Goal: Browse casually

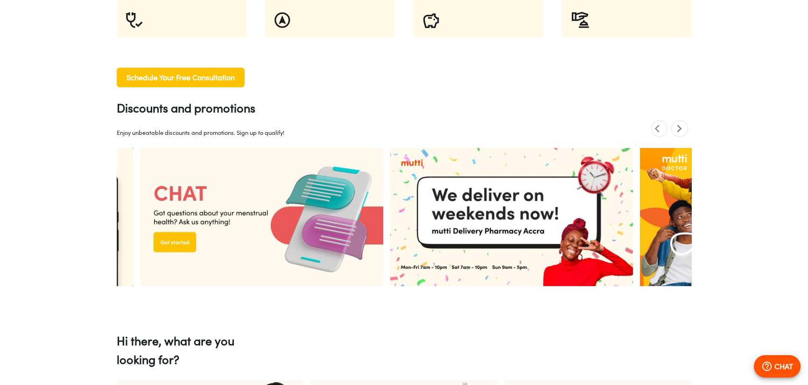
scroll to position [0, 728]
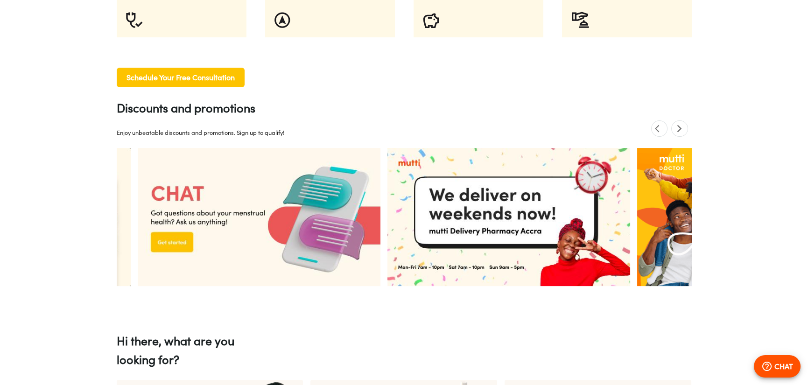
click at [680, 133] on icon "next" at bounding box center [679, 128] width 9 height 9
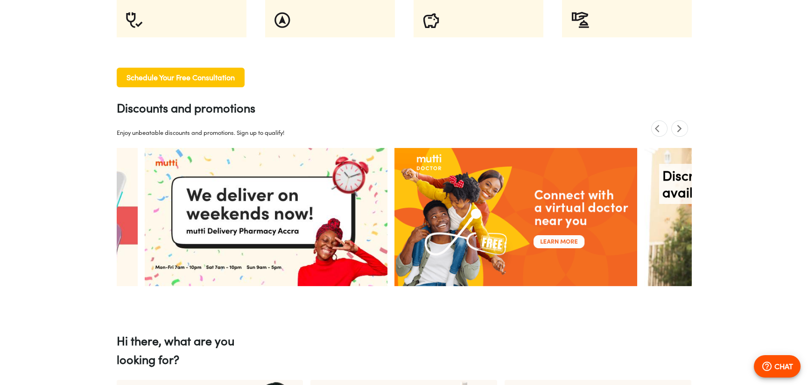
click at [680, 133] on icon "next" at bounding box center [679, 128] width 9 height 9
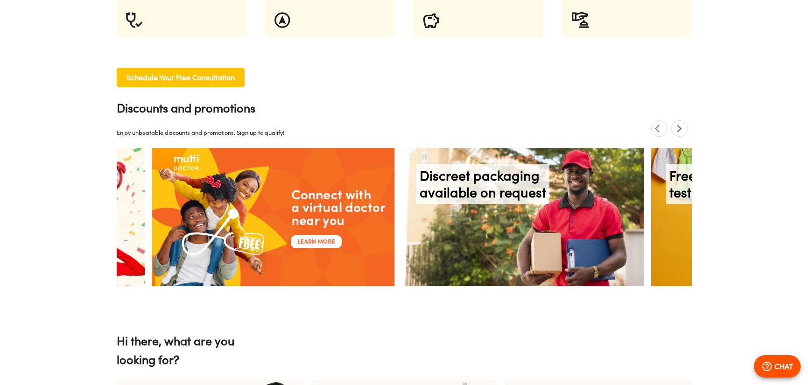
click at [680, 133] on icon "next" at bounding box center [679, 128] width 9 height 9
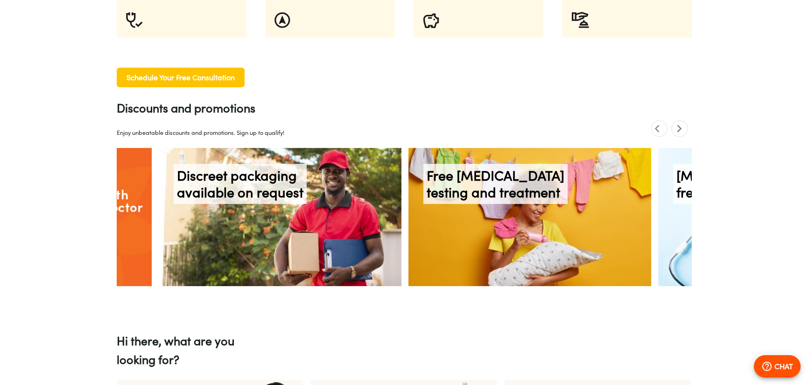
click at [680, 133] on icon "next" at bounding box center [679, 128] width 9 height 9
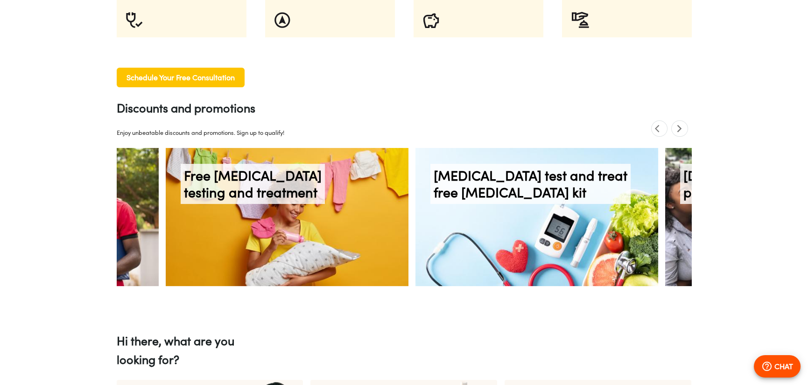
click at [680, 133] on icon "next" at bounding box center [679, 128] width 9 height 9
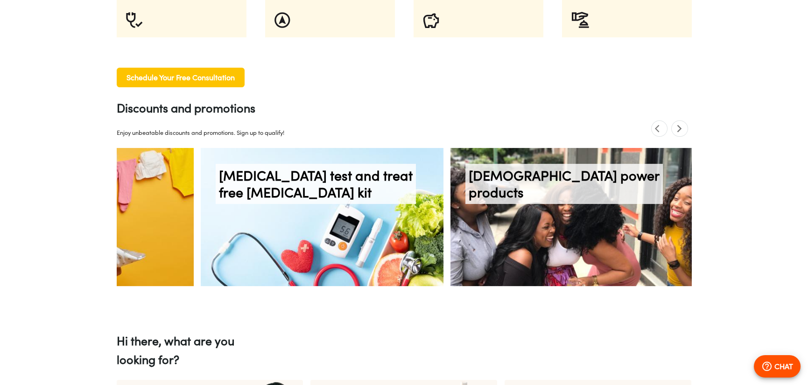
scroll to position [0, 1914]
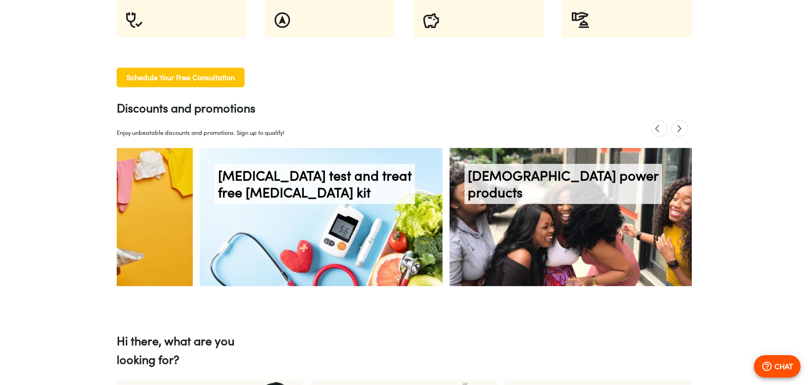
click at [680, 133] on icon "next" at bounding box center [679, 128] width 9 height 9
click at [678, 133] on span "next" at bounding box center [679, 128] width 16 height 16
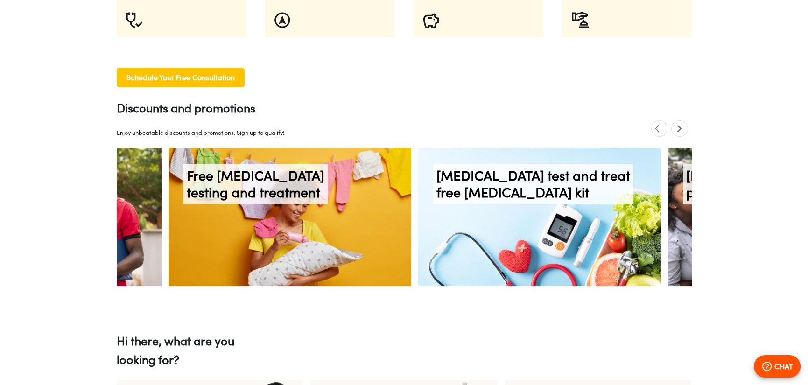
scroll to position [0, 1698]
